Goal: Task Accomplishment & Management: Manage account settings

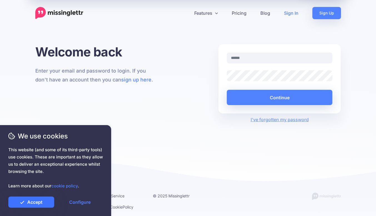
click at [29, 199] on link "Accept" at bounding box center [31, 202] width 46 height 11
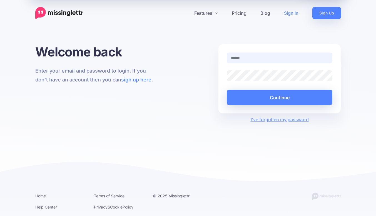
click at [244, 59] on input "text" at bounding box center [280, 58] width 106 height 11
click at [287, 12] on link "Sign In" at bounding box center [291, 13] width 28 height 12
click at [236, 58] on input "text" at bounding box center [280, 58] width 106 height 11
click at [264, 57] on input "text" at bounding box center [280, 58] width 106 height 11
type input "**********"
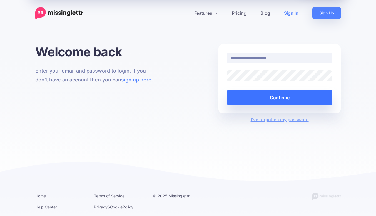
click at [275, 97] on button "Continue" at bounding box center [280, 97] width 106 height 15
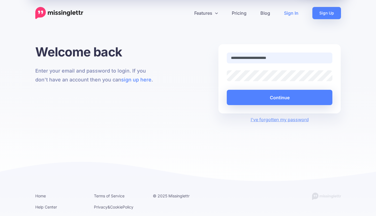
click at [293, 58] on input "**********" at bounding box center [280, 58] width 106 height 11
type input "**********"
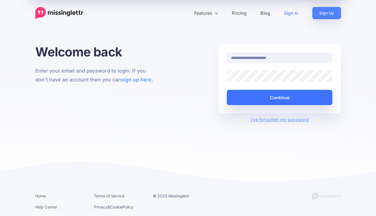
click at [276, 100] on button "Continue" at bounding box center [280, 97] width 106 height 15
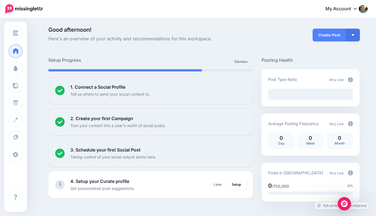
click at [164, 7] on div "My Account Dashboard My Account Billing Facebook Community Help Center Logout" at bounding box center [209, 9] width 318 height 14
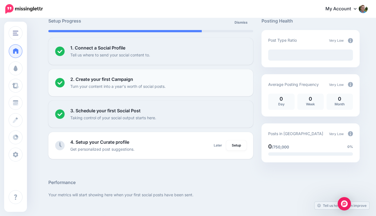
scroll to position [39, 0]
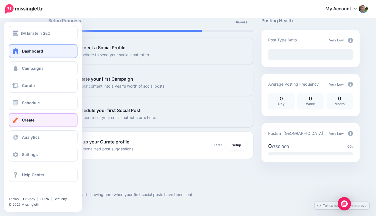
click at [31, 119] on span "Create" at bounding box center [28, 120] width 13 height 5
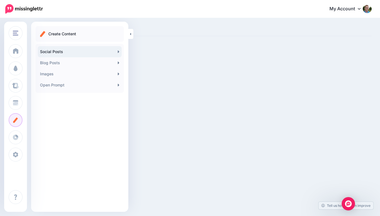
click at [118, 50] on icon at bounding box center [118, 51] width 1 height 3
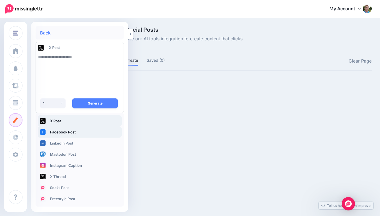
click at [71, 133] on link "Facebook Post" at bounding box center [80, 132] width 84 height 11
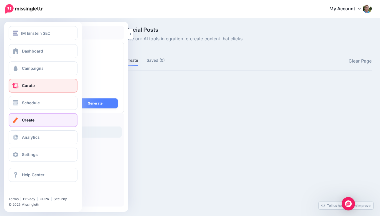
click at [33, 88] on link "Curate" at bounding box center [43, 86] width 69 height 14
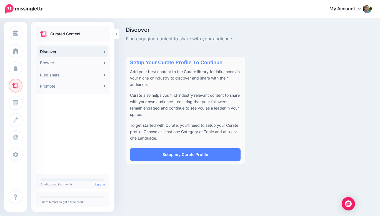
click at [103, 51] on link "Discover" at bounding box center [73, 51] width 70 height 11
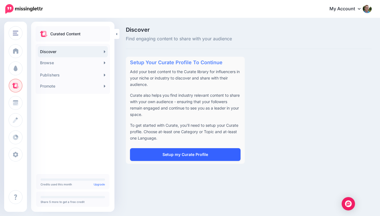
click at [196, 157] on link "Setup my Curate Profile" at bounding box center [185, 154] width 111 height 13
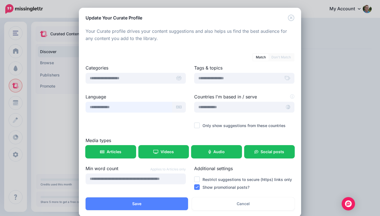
click at [155, 109] on input "text" at bounding box center [129, 107] width 87 height 11
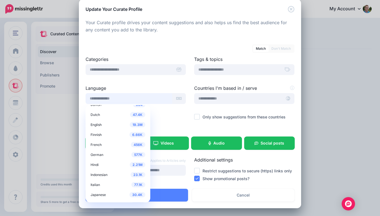
scroll to position [26, 0]
click at [99, 125] on span "English" at bounding box center [96, 126] width 11 height 4
click at [96, 125] on span "English" at bounding box center [96, 126] width 11 height 4
click at [120, 71] on input "text" at bounding box center [129, 69] width 87 height 11
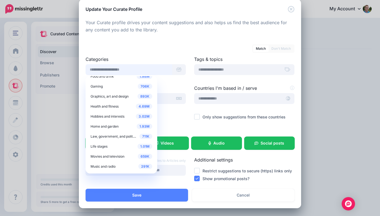
scroll to position [107, 0]
click at [110, 105] on span "Health and fitness" at bounding box center [105, 106] width 28 height 4
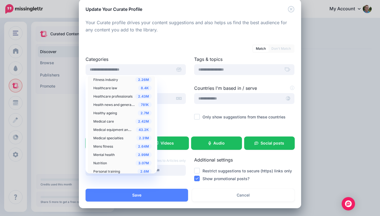
scroll to position [231, 0]
click at [102, 156] on span "Mental health" at bounding box center [103, 156] width 21 height 4
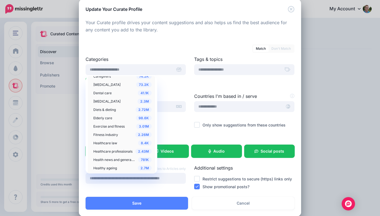
scroll to position [186, 0]
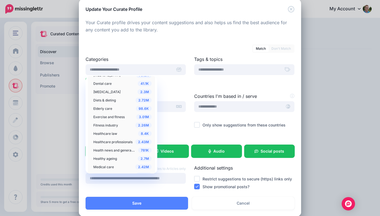
click at [116, 141] on span "Healthcare professionals" at bounding box center [112, 142] width 39 height 4
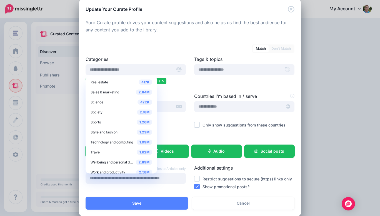
scroll to position [491, 0]
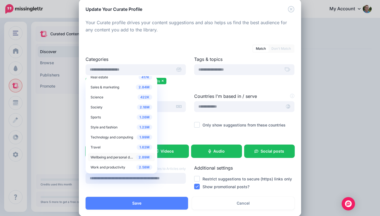
click at [108, 156] on span "Wellbeing and personal development" at bounding box center [120, 157] width 58 height 5
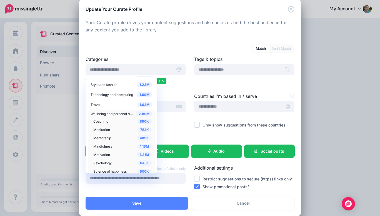
scroll to position [271, 0]
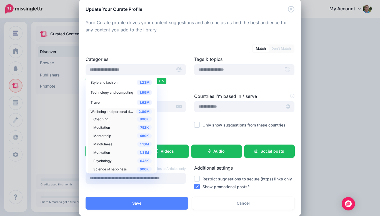
click at [101, 141] on div "1.16M Mindfulness" at bounding box center [122, 144] width 58 height 7
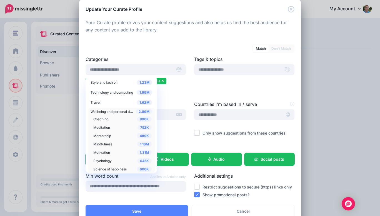
click at [96, 161] on span "Psychology" at bounding box center [102, 161] width 18 height 4
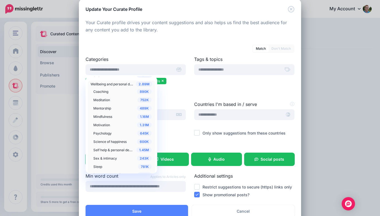
scroll to position [298, 0]
click at [116, 141] on span "Science of happiness" at bounding box center [109, 141] width 33 height 4
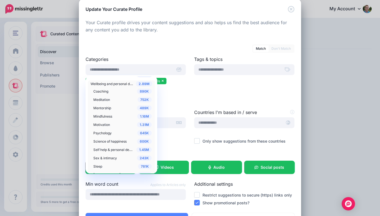
click at [113, 150] on span "Self help & personal development" at bounding box center [119, 149] width 53 height 5
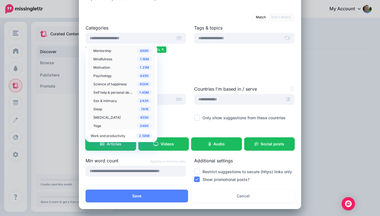
scroll to position [41, 0]
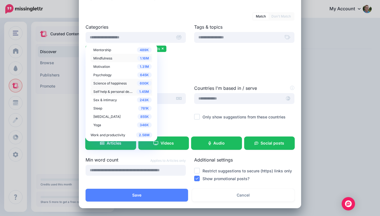
click at [219, 60] on div "Tags & topics" at bounding box center [244, 54] width 109 height 61
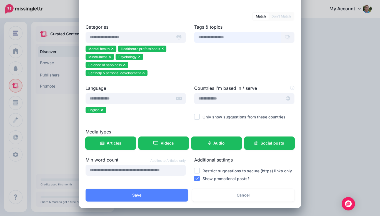
click at [217, 39] on input "text" at bounding box center [237, 37] width 87 height 11
click at [207, 98] on input "text" at bounding box center [238, 98] width 88 height 11
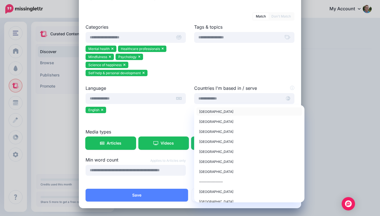
click at [209, 113] on span "United States of America" at bounding box center [216, 112] width 34 height 4
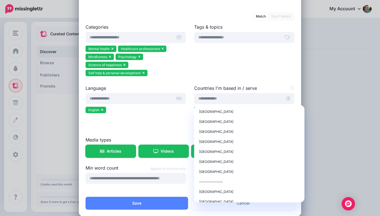
click at [217, 63] on div "Tags & topics" at bounding box center [244, 54] width 109 height 61
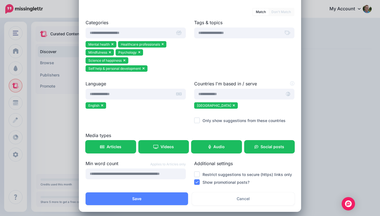
scroll to position [49, 0]
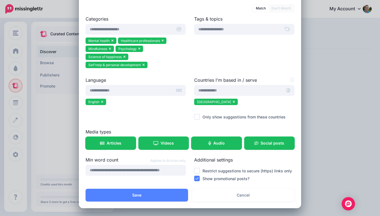
click at [196, 115] on ins at bounding box center [197, 117] width 6 height 6
click at [194, 170] on ins at bounding box center [197, 171] width 6 height 6
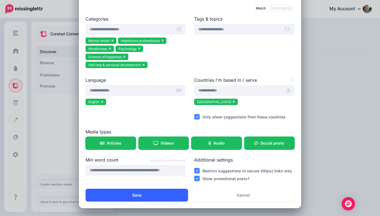
click at [158, 197] on button "Save" at bounding box center [137, 195] width 103 height 13
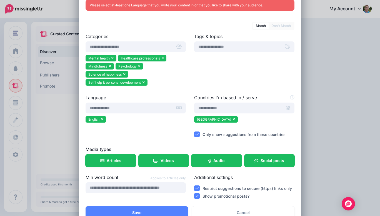
scroll to position [67, 0]
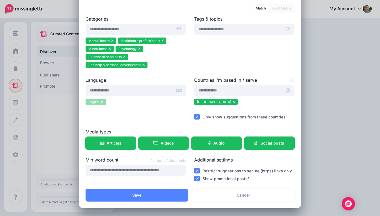
click at [91, 102] on span "English" at bounding box center [93, 102] width 11 height 4
click at [104, 91] on input "text" at bounding box center [129, 90] width 87 height 11
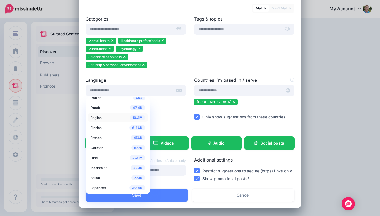
click at [96, 118] on span "English" at bounding box center [96, 118] width 11 height 4
click at [169, 114] on div "Language 63.7K Arabic 56.8K Chinese 604 Danish 47.4K Dutch 19.3M English 6.66K 0" at bounding box center [135, 103] width 109 height 52
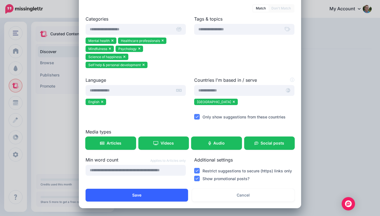
click at [134, 191] on button "Save" at bounding box center [137, 195] width 103 height 13
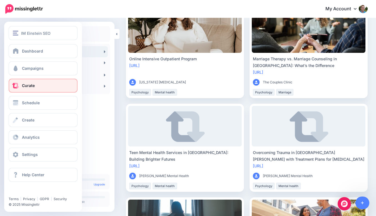
scroll to position [246, 0]
